Goal: Information Seeking & Learning: Check status

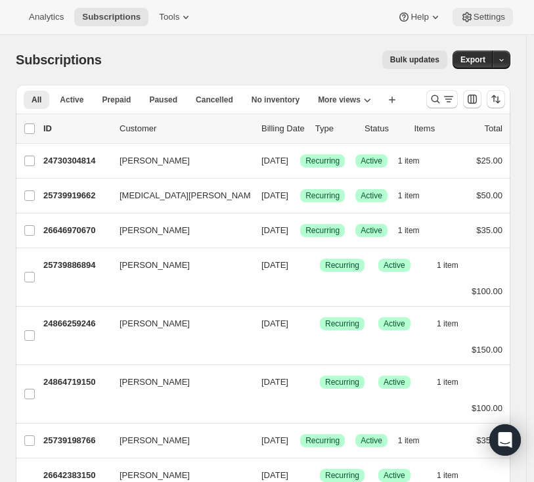
click at [475, 20] on span "Settings" at bounding box center [488, 17] width 31 height 10
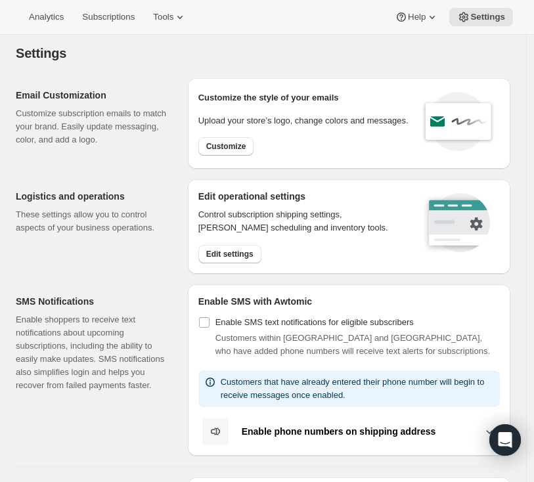
scroll to position [8, 0]
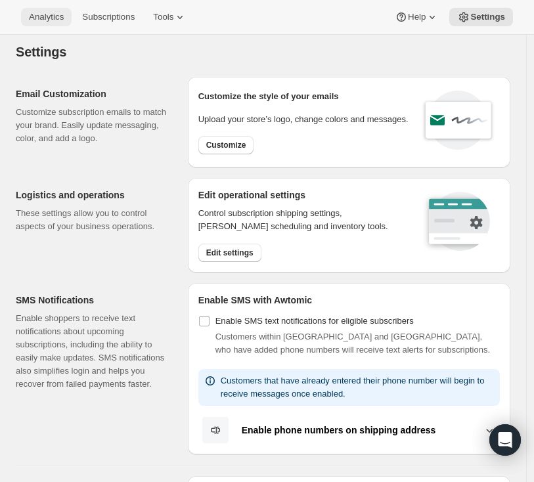
click at [48, 11] on button "Analytics" at bounding box center [46, 17] width 51 height 18
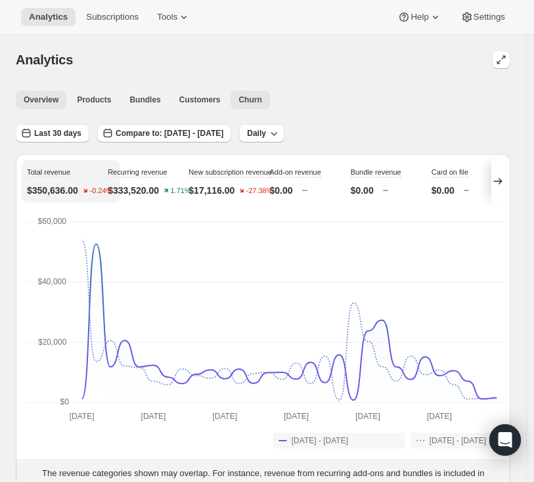
click at [249, 98] on span "Churn" at bounding box center [249, 99] width 23 height 10
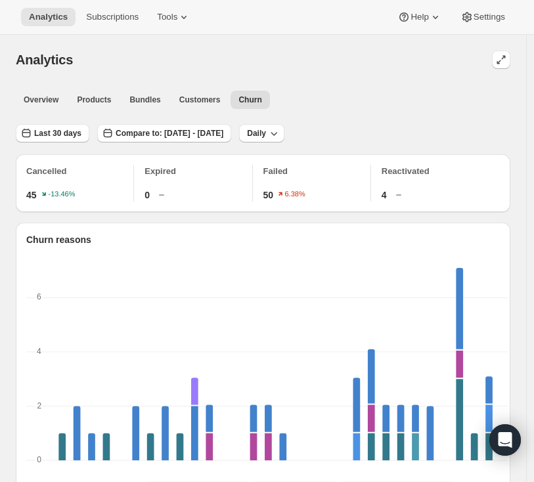
click at [41, 194] on div "45 -13.46%" at bounding box center [75, 194] width 99 height 13
drag, startPoint x: 293, startPoint y: 193, endPoint x: 261, endPoint y: 190, distance: 32.3
click at [263, 190] on div "50 6.38%" at bounding box center [312, 194] width 99 height 13
click at [266, 190] on span "50" at bounding box center [268, 194] width 10 height 13
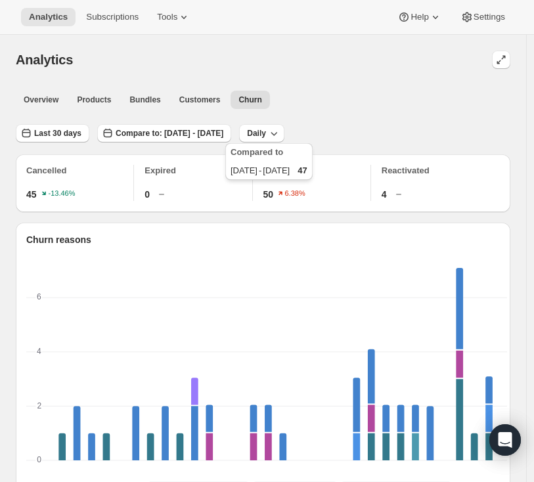
click at [298, 190] on text "6.38%" at bounding box center [295, 194] width 20 height 8
click at [289, 194] on text "6.38%" at bounding box center [295, 194] width 20 height 8
click at [272, 194] on span "50" at bounding box center [268, 194] width 10 height 13
click at [282, 170] on p "Failed" at bounding box center [316, 170] width 107 height 13
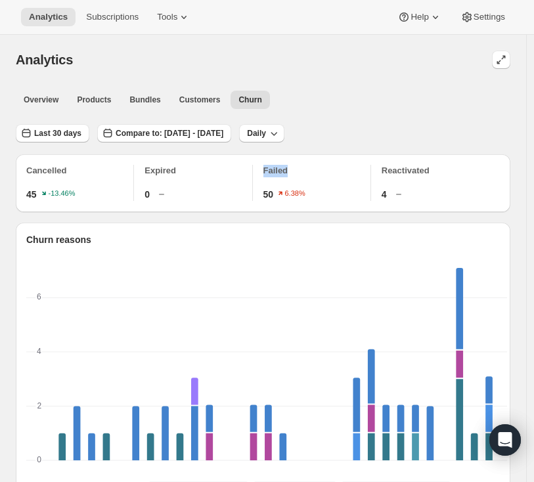
scroll to position [0, 0]
click at [190, 100] on span "Customers" at bounding box center [199, 99] width 41 height 10
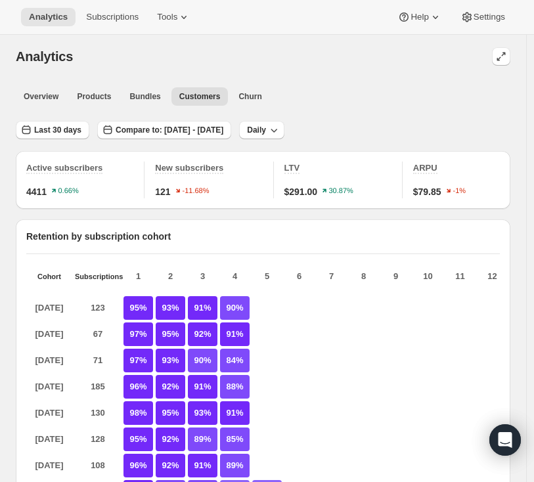
scroll to position [1, 0]
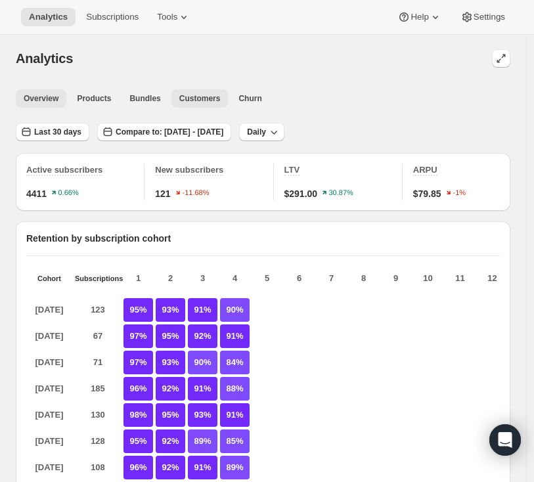
click at [55, 100] on span "Overview" at bounding box center [41, 98] width 35 height 10
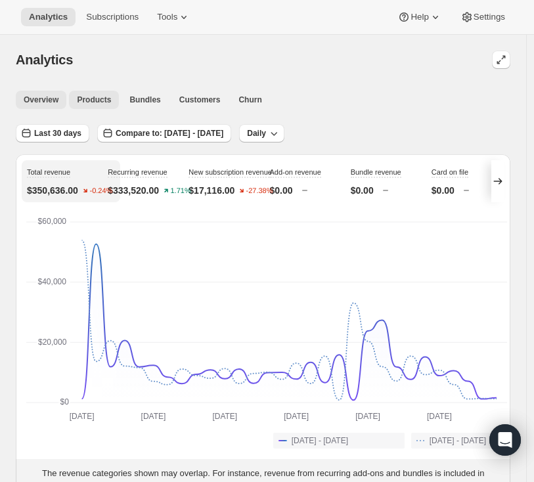
click at [112, 101] on button "Products" at bounding box center [94, 100] width 50 height 18
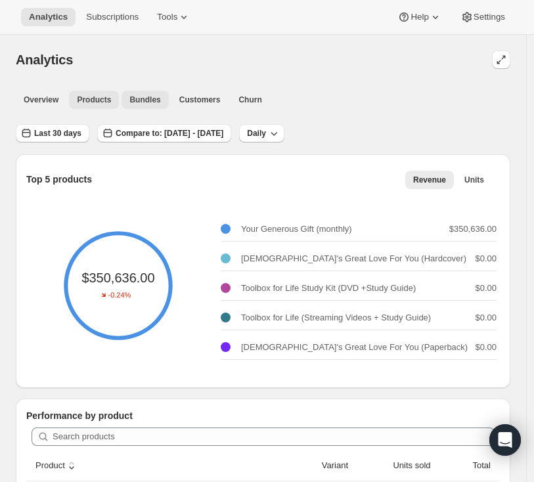
click at [167, 100] on button "Bundles" at bounding box center [144, 100] width 47 height 18
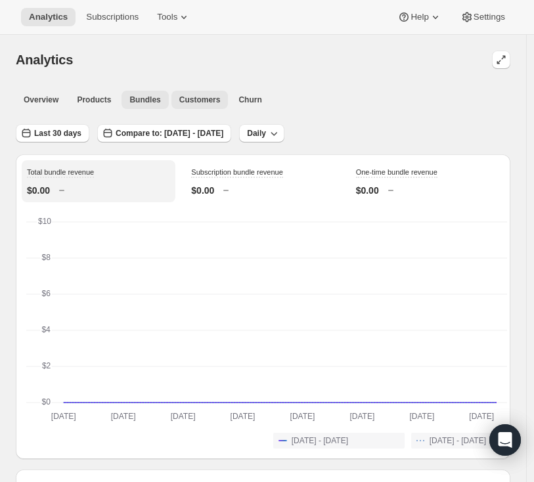
click at [213, 100] on span "Customers" at bounding box center [199, 99] width 41 height 10
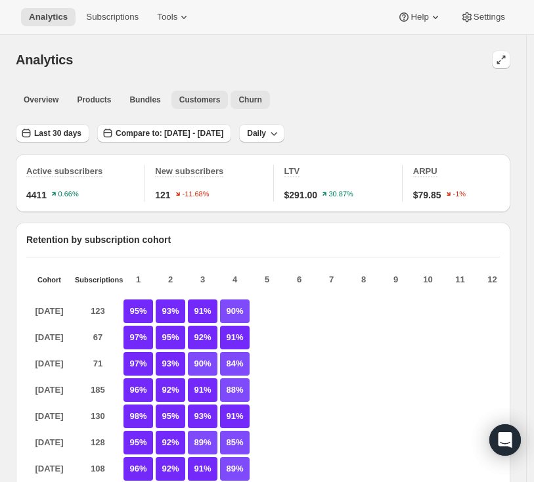
click at [255, 100] on span "Churn" at bounding box center [249, 99] width 23 height 10
